Goal: Task Accomplishment & Management: Manage account settings

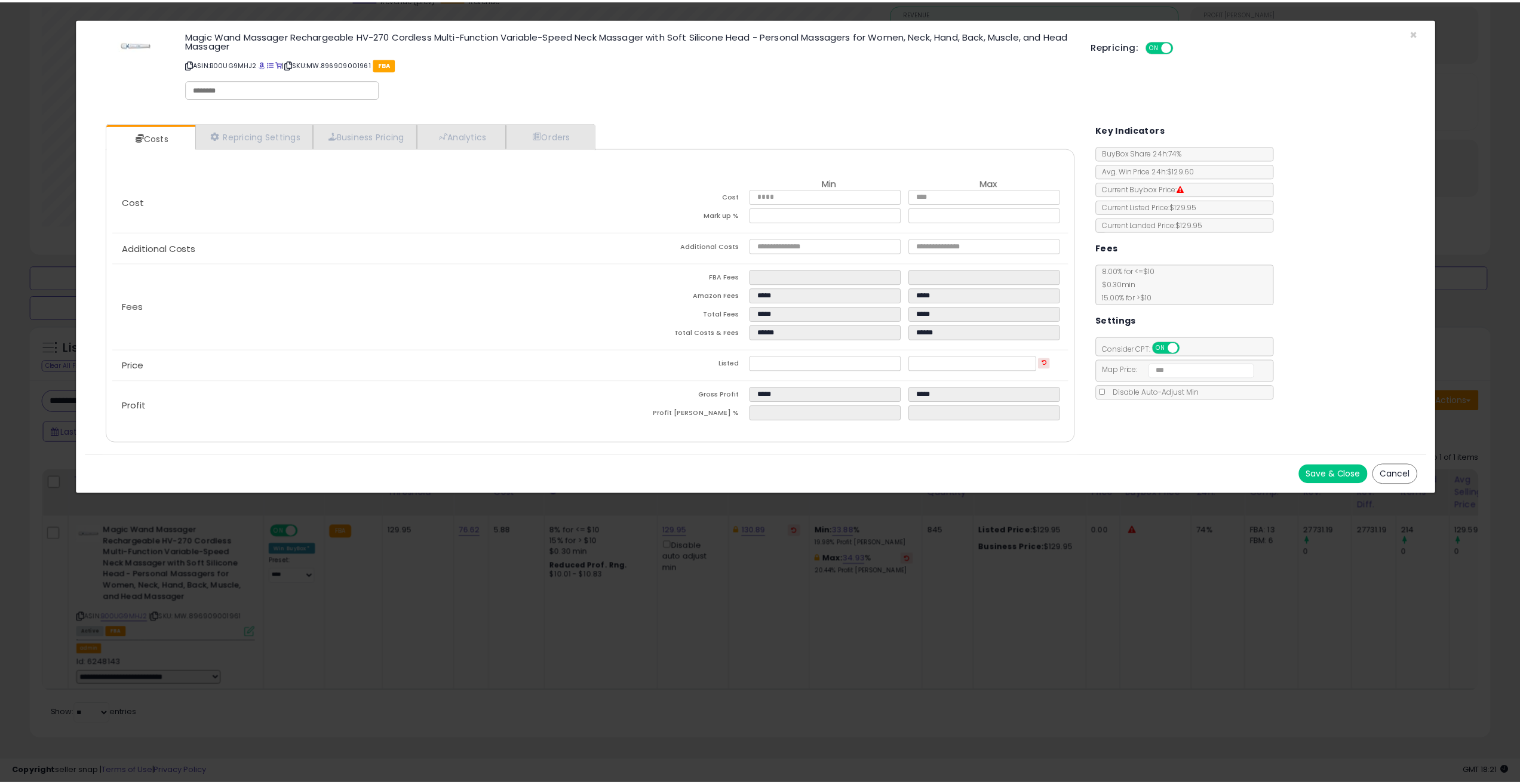
scroll to position [245, 853]
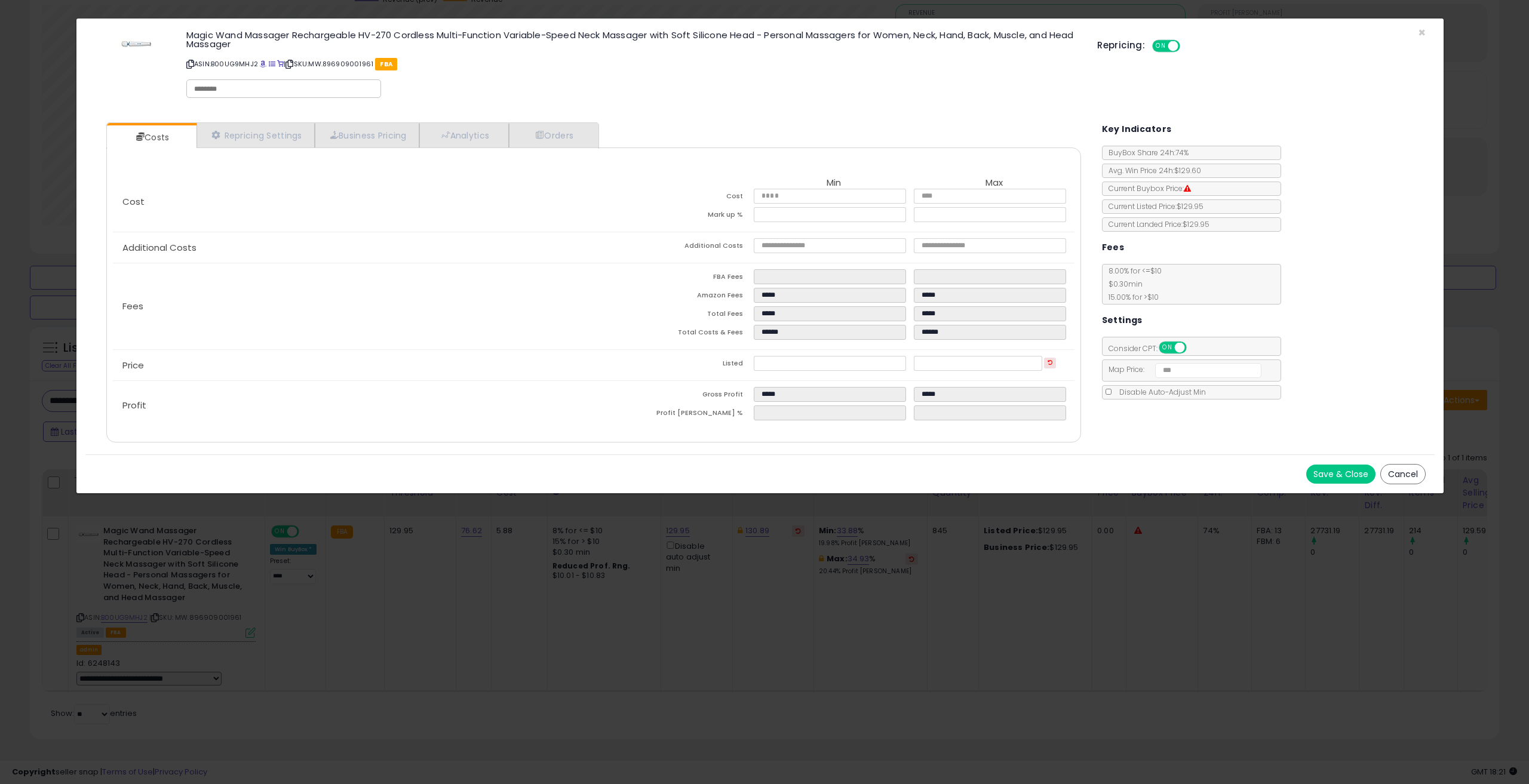
click at [1152, 429] on div "Costs Repricing Settings Business Pricing Analytics Orders" at bounding box center [759, 283] width 1349 height 341
drag, startPoint x: 789, startPoint y: 364, endPoint x: 729, endPoint y: 365, distance: 60.0
click at [729, 365] on tr "Listed ****** ******" at bounding box center [834, 365] width 480 height 19
click at [701, 368] on td "Listed" at bounding box center [674, 365] width 160 height 19
click at [1421, 32] on span "×" at bounding box center [1422, 32] width 8 height 17
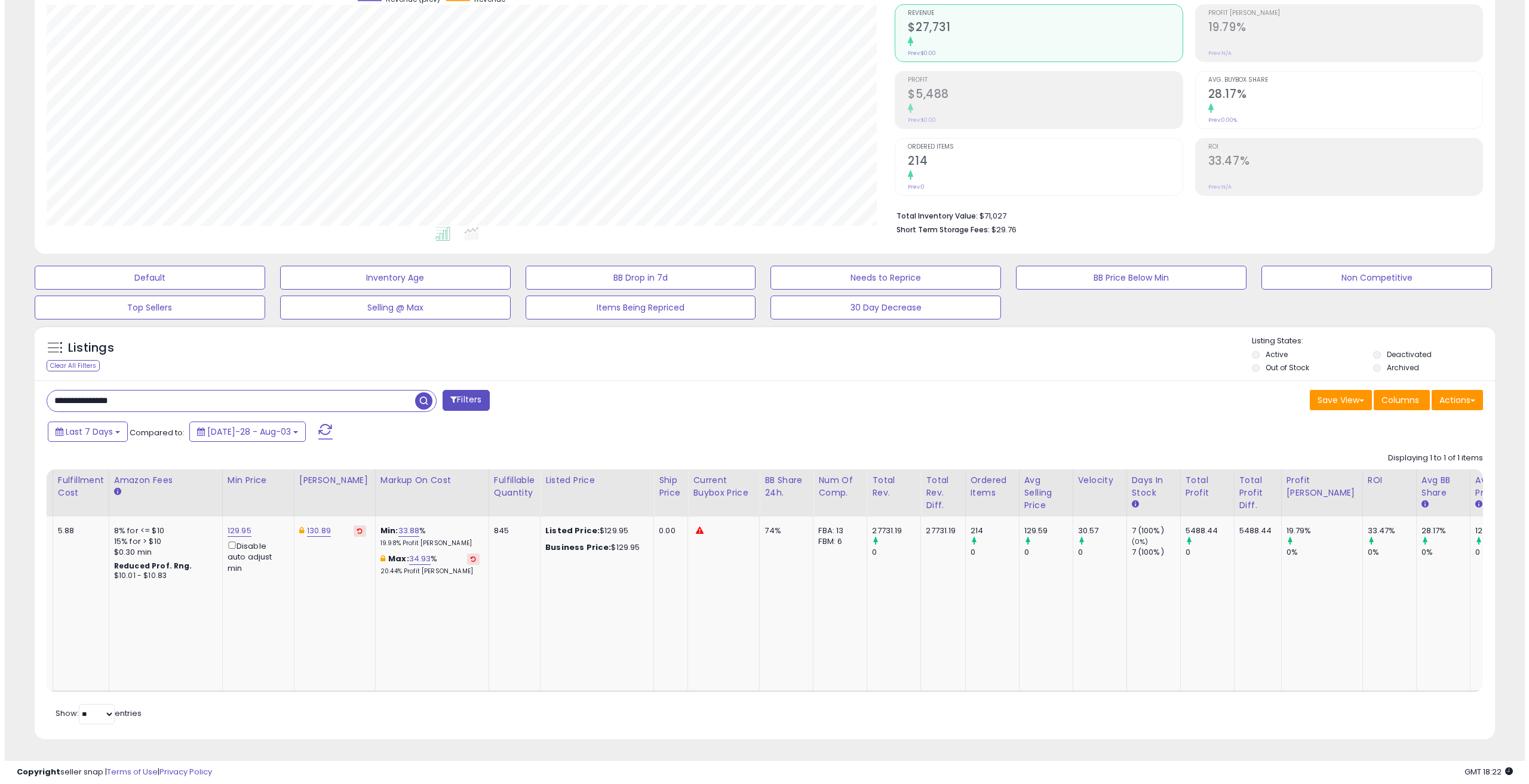
scroll to position [0, 0]
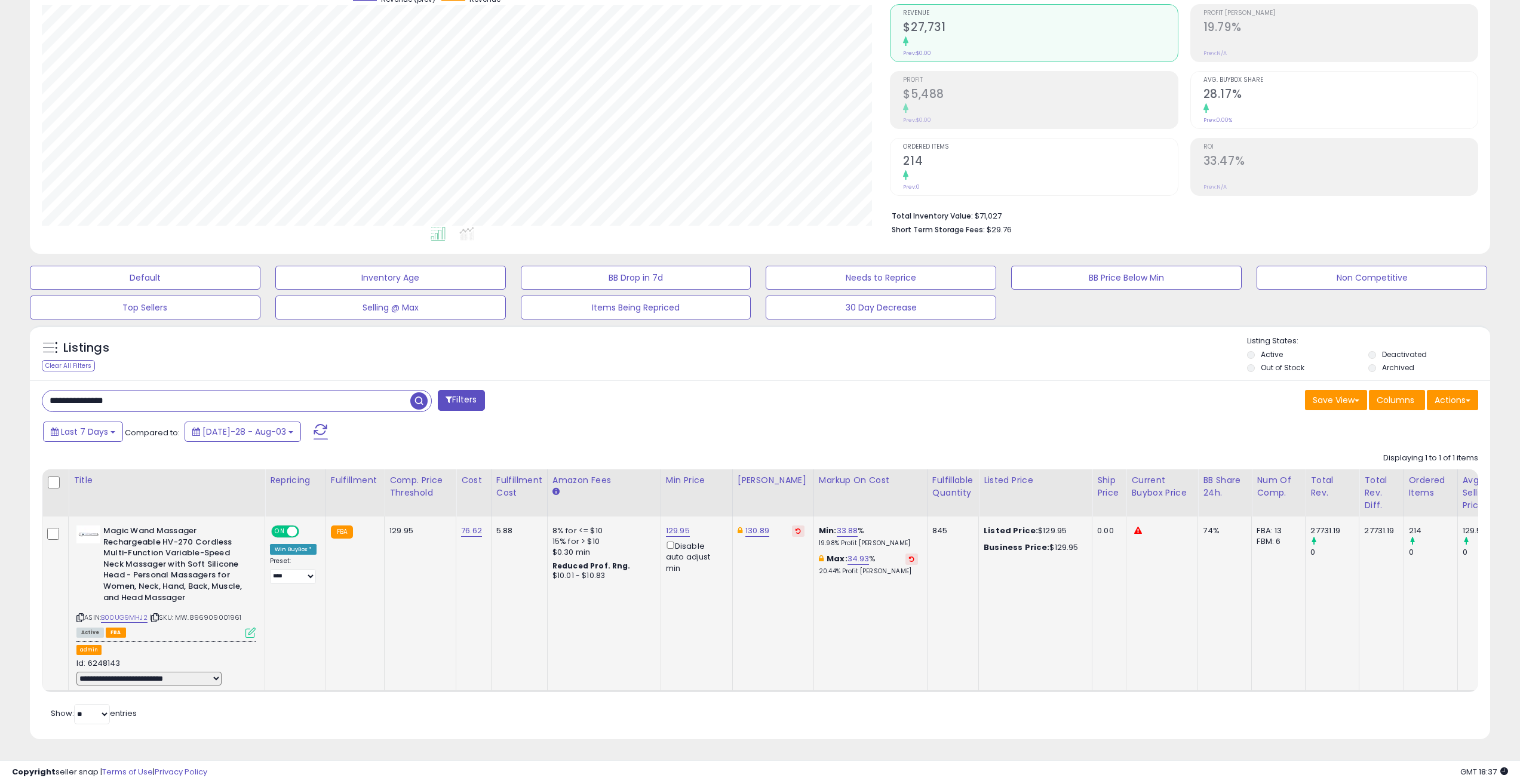
click at [252, 627] on icon at bounding box center [251, 632] width 10 height 10
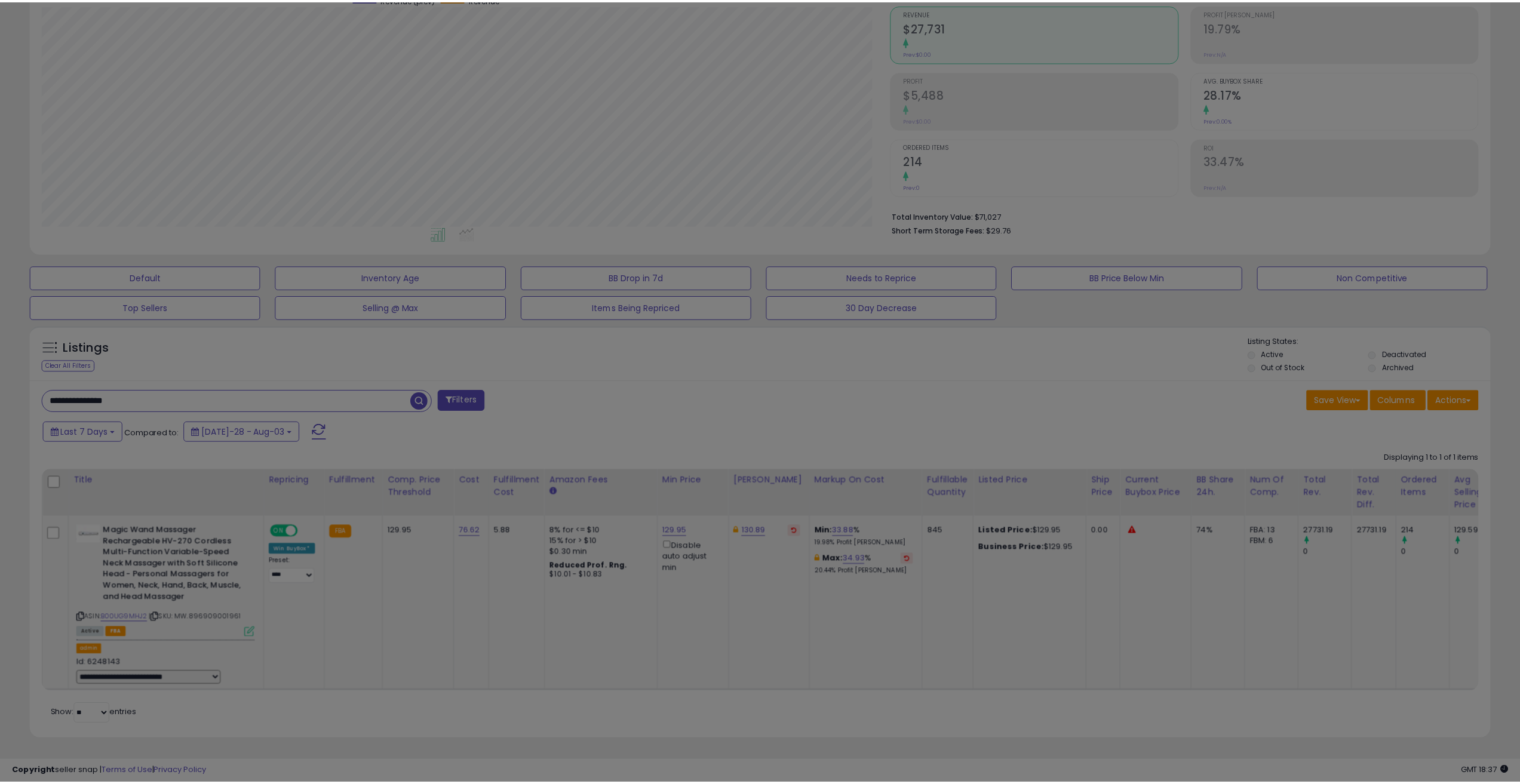
scroll to position [245, 853]
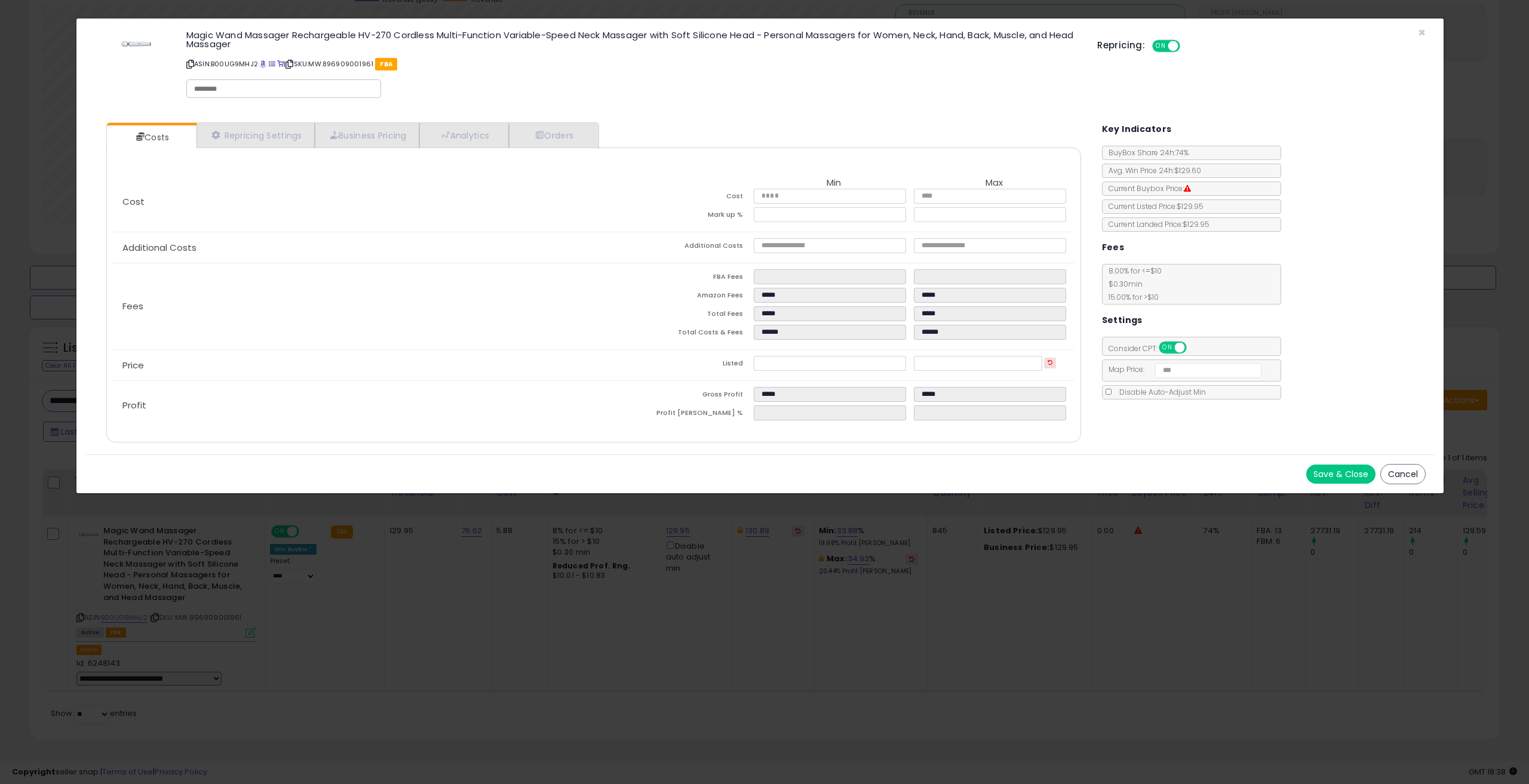
click at [1408, 473] on button "Cancel" at bounding box center [1402, 474] width 45 height 20
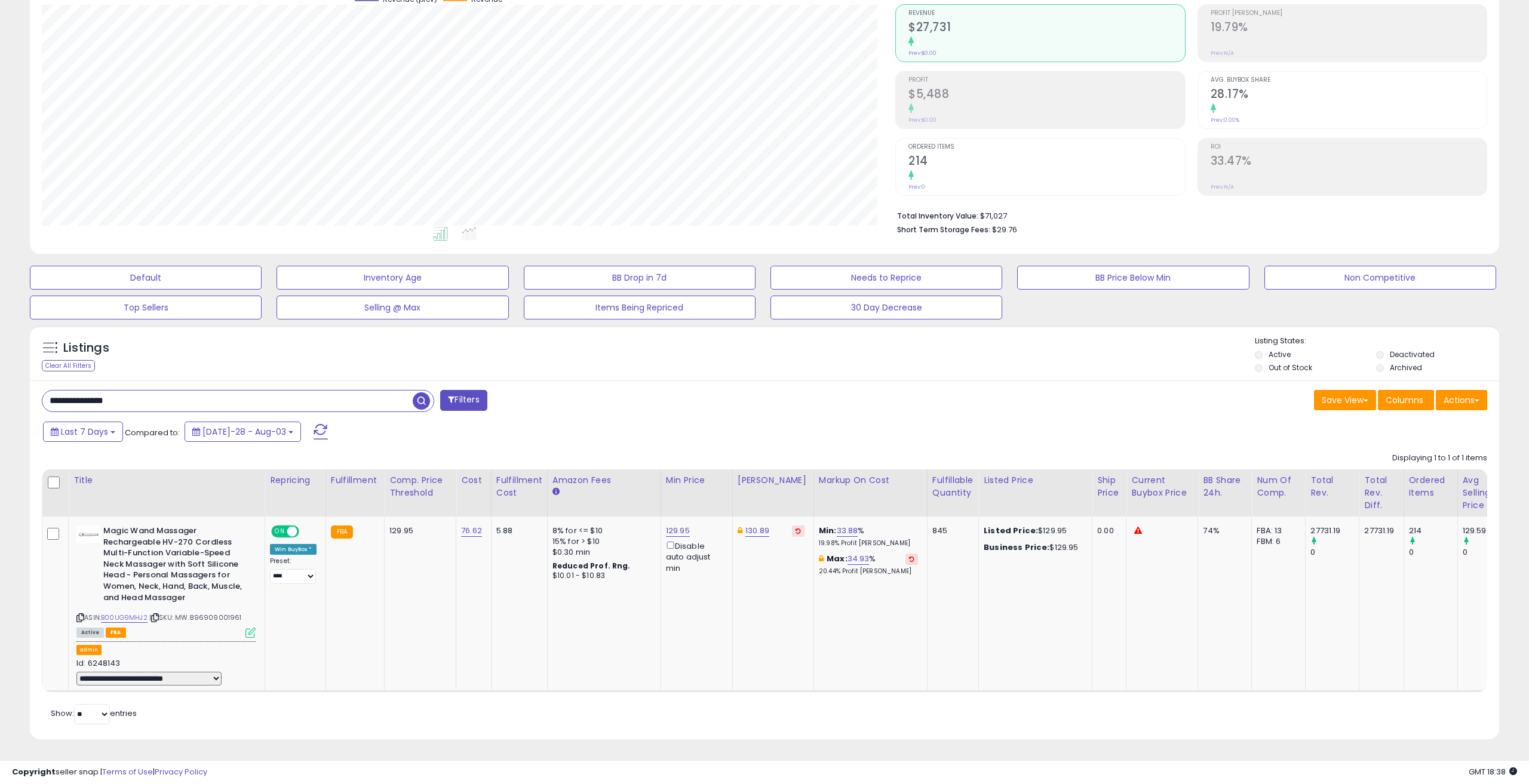
scroll to position [596664, 596313]
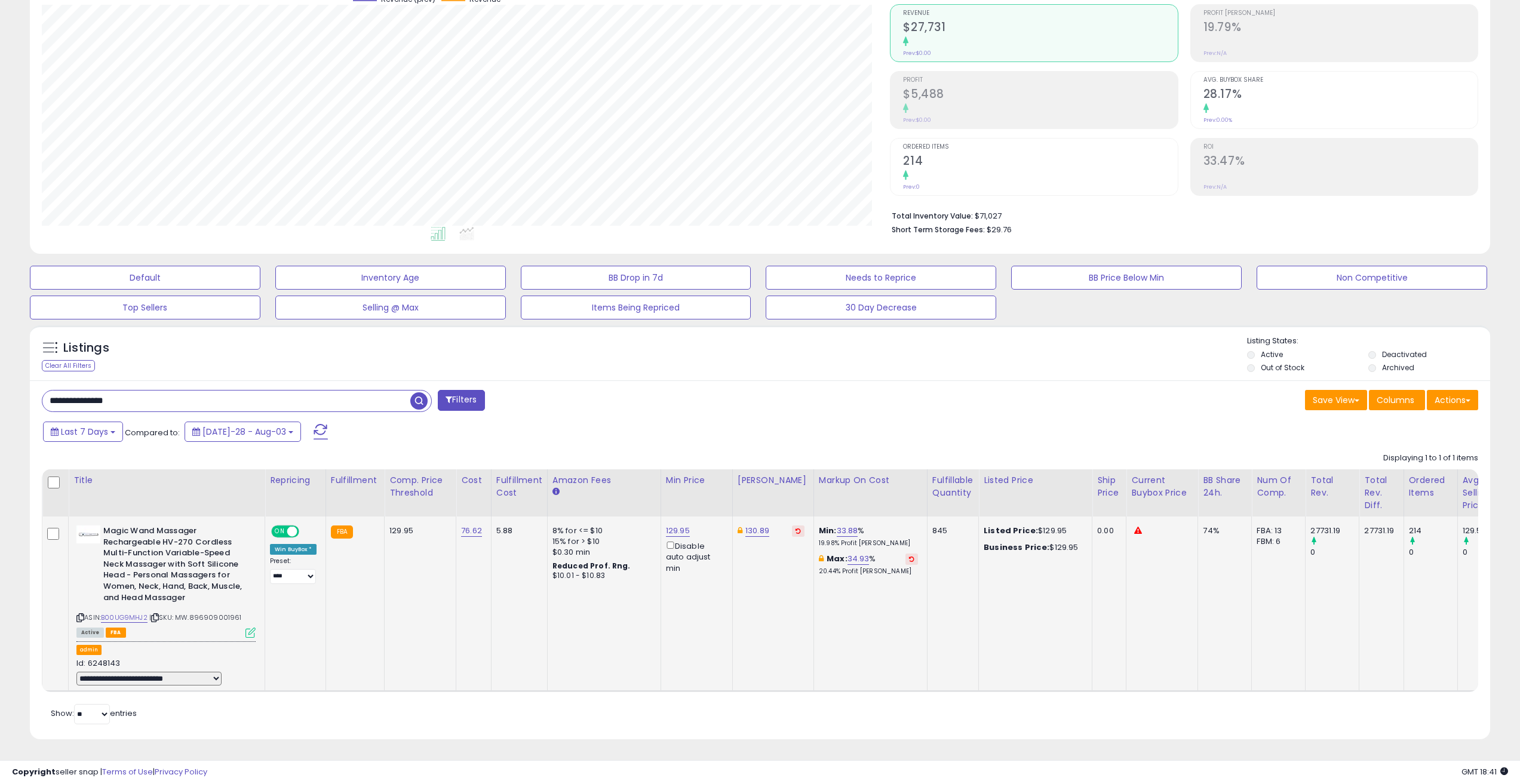
click at [1126, 622] on td "**********" at bounding box center [1162, 603] width 72 height 175
click at [250, 627] on icon at bounding box center [251, 632] width 10 height 10
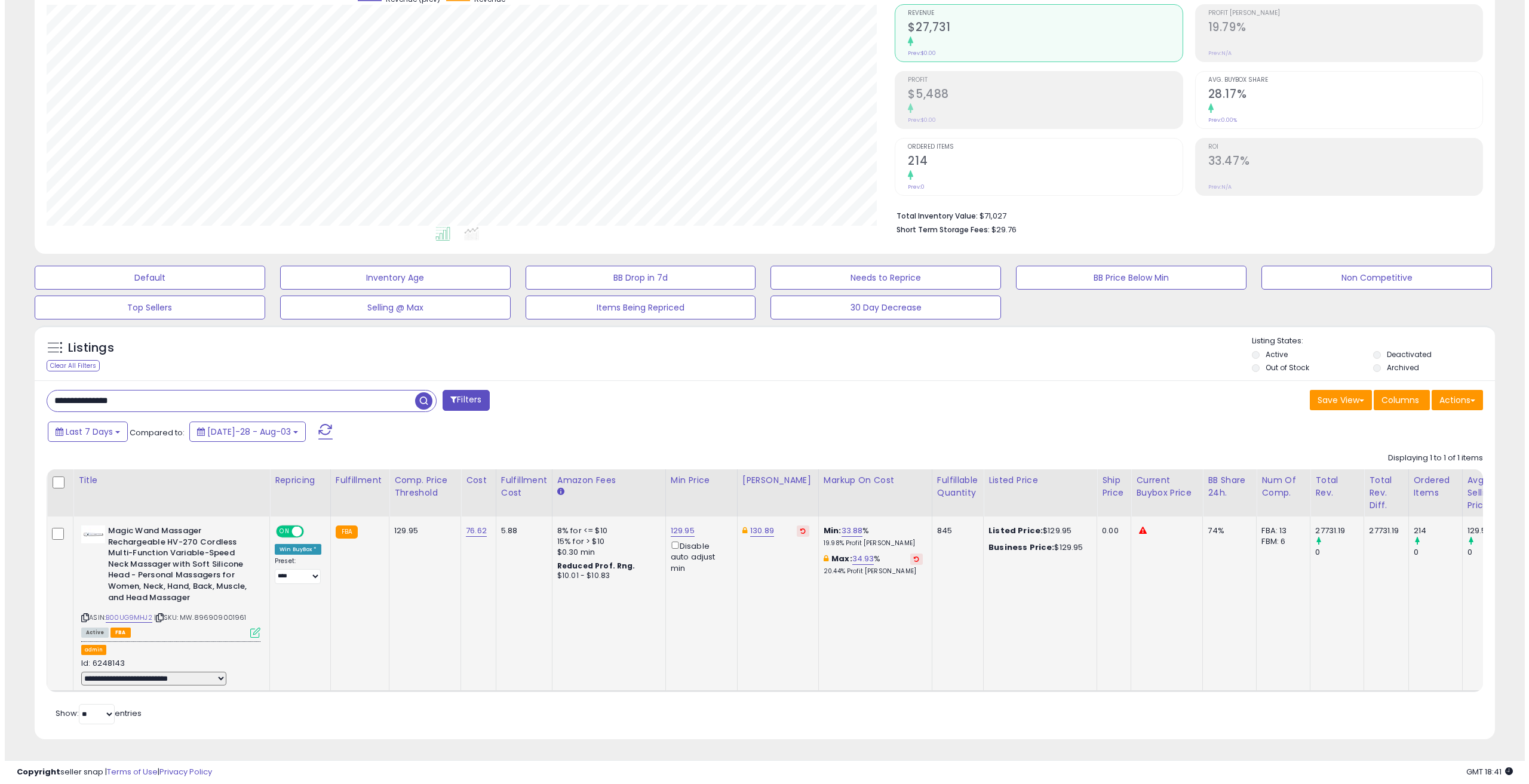
scroll to position [245, 853]
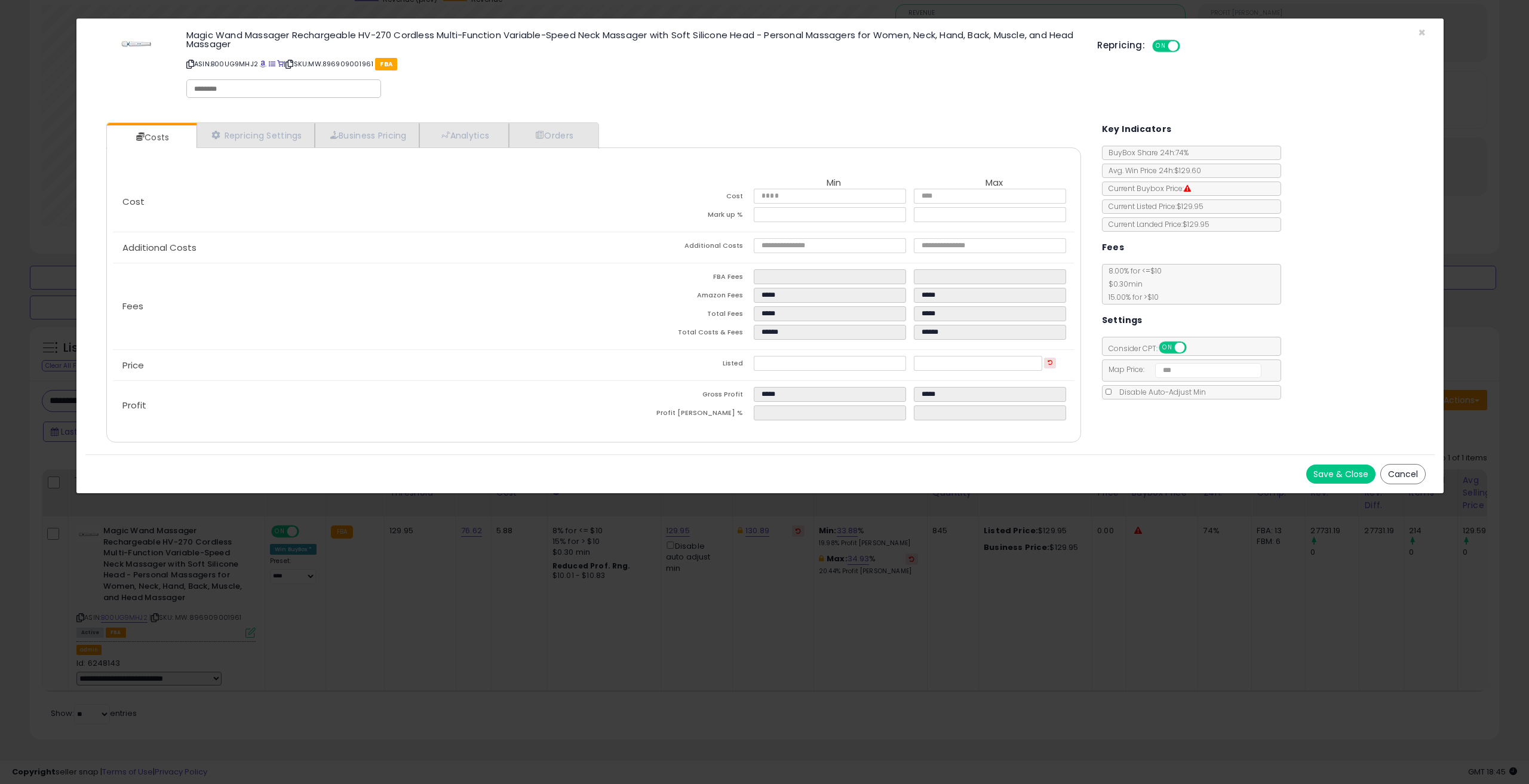
click at [376, 538] on div "× Close Magic Wand Massager Rechargeable HV-270 Cordless Multi-Function Variabl…" at bounding box center [764, 392] width 1529 height 784
